Goal: Task Accomplishment & Management: Use online tool/utility

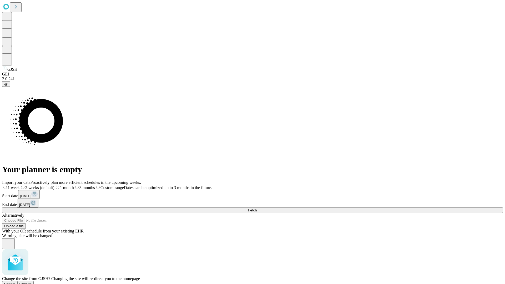
click at [32, 282] on span "Confirm" at bounding box center [25, 284] width 12 height 4
click at [64, 185] on label "1 month" at bounding box center [56, 187] width 16 height 4
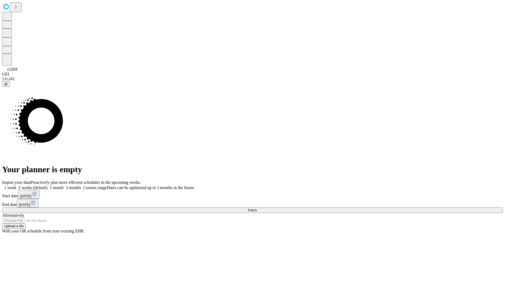
click at [257, 208] on span "Fetch" at bounding box center [252, 210] width 9 height 4
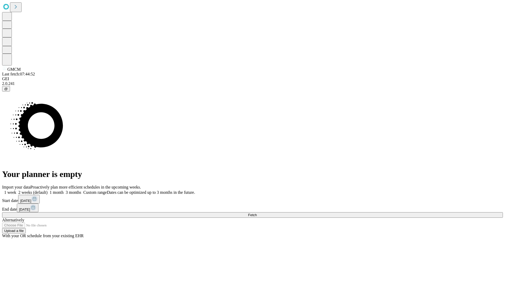
click at [64, 190] on label "1 month" at bounding box center [56, 192] width 16 height 4
click at [257, 213] on span "Fetch" at bounding box center [252, 215] width 9 height 4
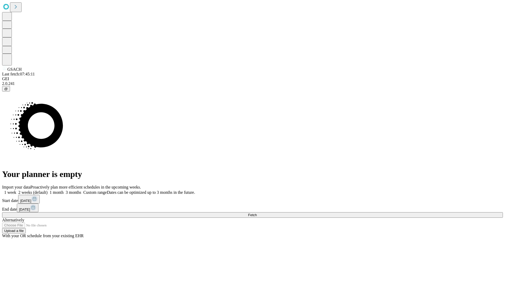
click at [257, 213] on span "Fetch" at bounding box center [252, 215] width 9 height 4
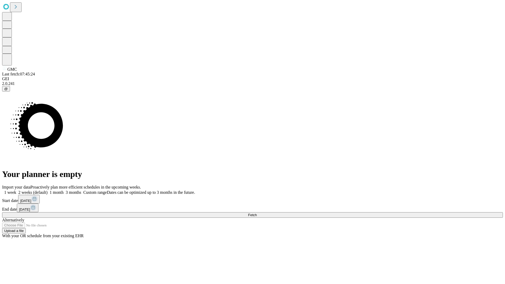
click at [64, 190] on label "1 month" at bounding box center [56, 192] width 16 height 4
click at [257, 213] on span "Fetch" at bounding box center [252, 215] width 9 height 4
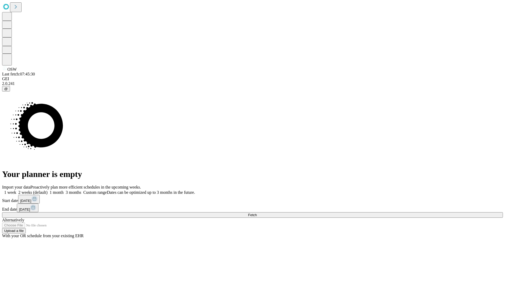
click at [64, 190] on label "1 month" at bounding box center [56, 192] width 16 height 4
click at [257, 213] on span "Fetch" at bounding box center [252, 215] width 9 height 4
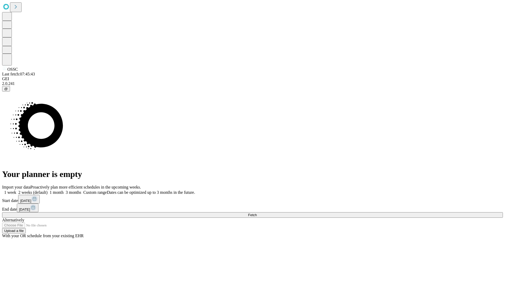
click at [64, 190] on label "1 month" at bounding box center [56, 192] width 16 height 4
click at [257, 213] on span "Fetch" at bounding box center [252, 215] width 9 height 4
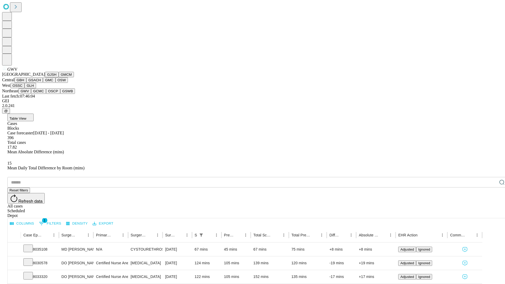
click at [41, 94] on button "GCMC" at bounding box center [38, 91] width 15 height 6
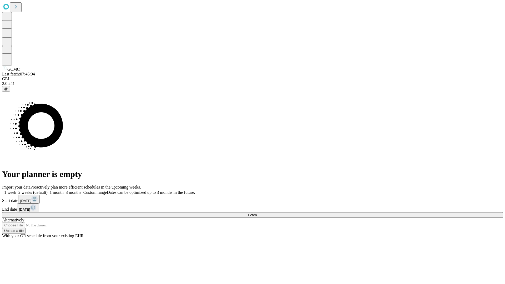
click at [64, 190] on label "1 month" at bounding box center [56, 192] width 16 height 4
click at [257, 213] on span "Fetch" at bounding box center [252, 215] width 9 height 4
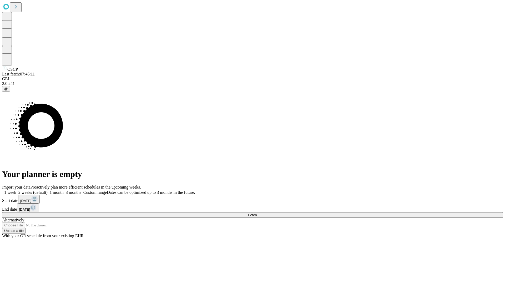
click at [257, 213] on span "Fetch" at bounding box center [252, 215] width 9 height 4
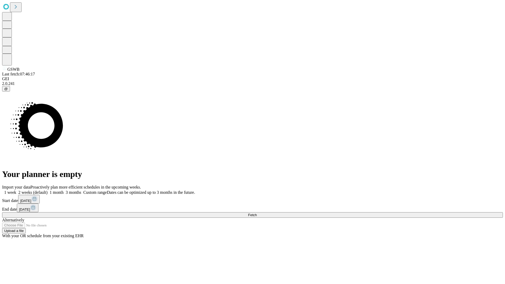
click at [257, 213] on span "Fetch" at bounding box center [252, 215] width 9 height 4
